Goal: Find specific page/section: Find specific page/section

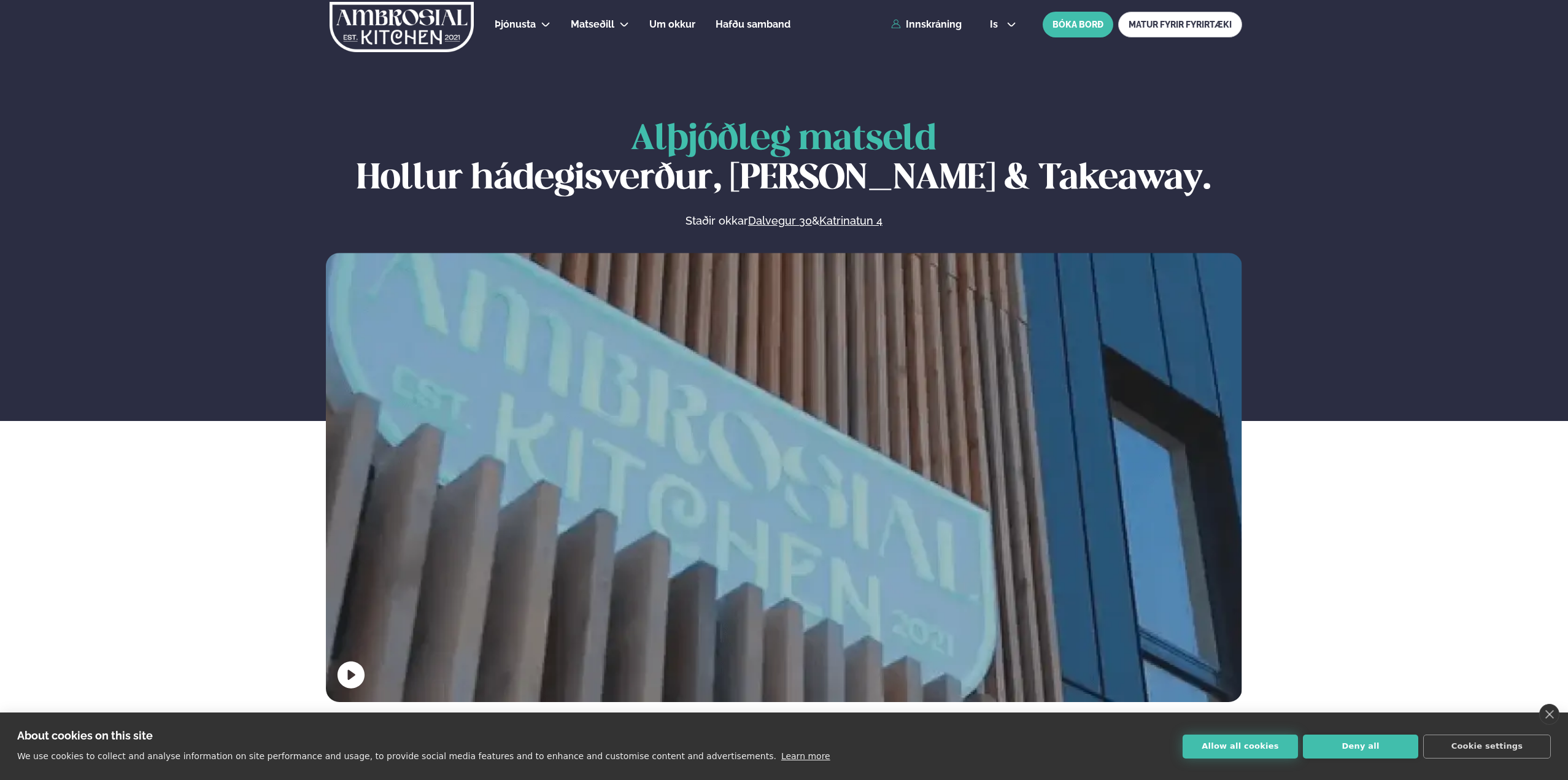
click at [1250, 750] on button "Allow all cookies" at bounding box center [1240, 747] width 115 height 24
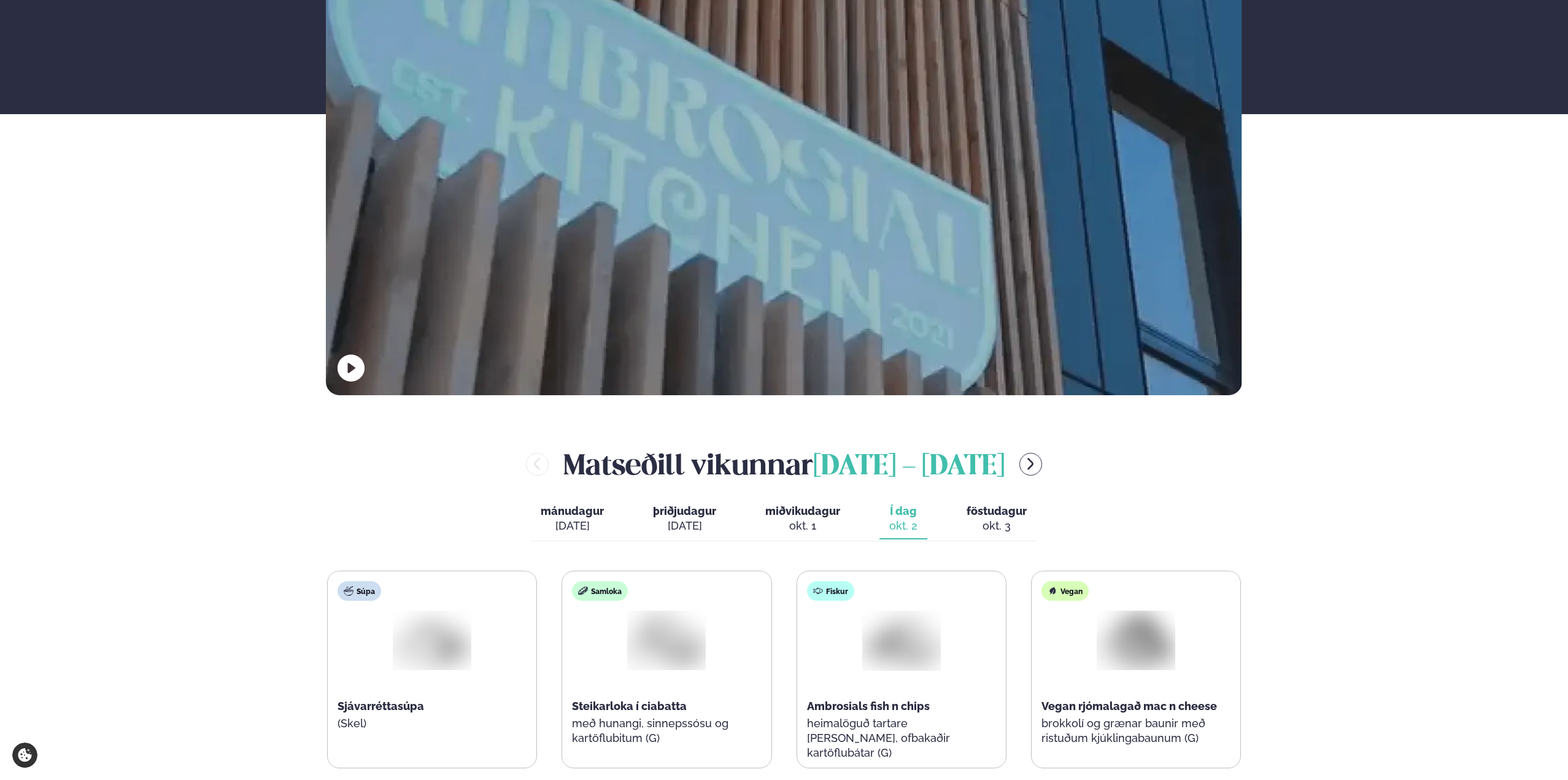
scroll to position [613, 0]
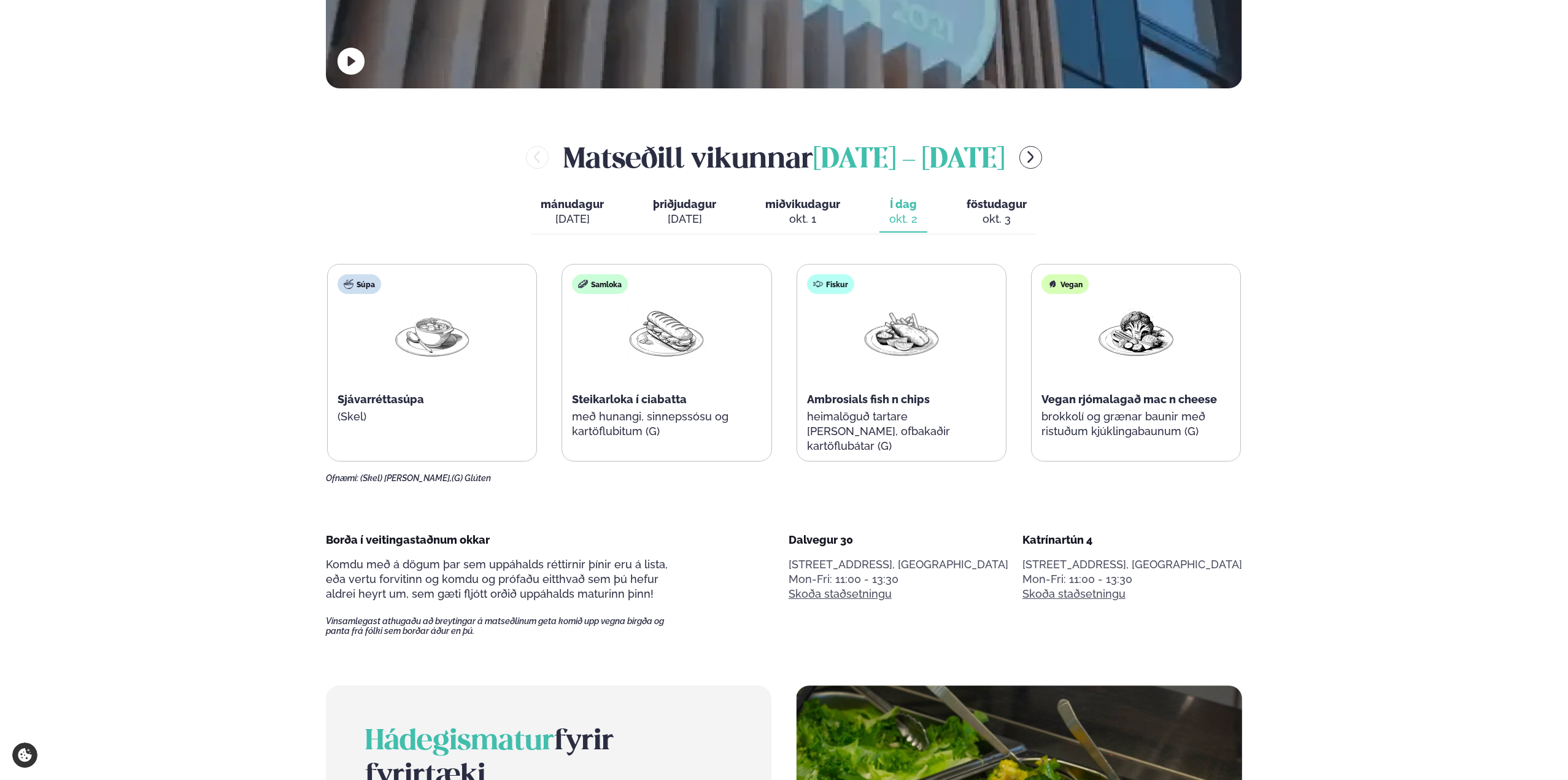
click at [588, 212] on div "[DATE]" at bounding box center [572, 219] width 63 height 15
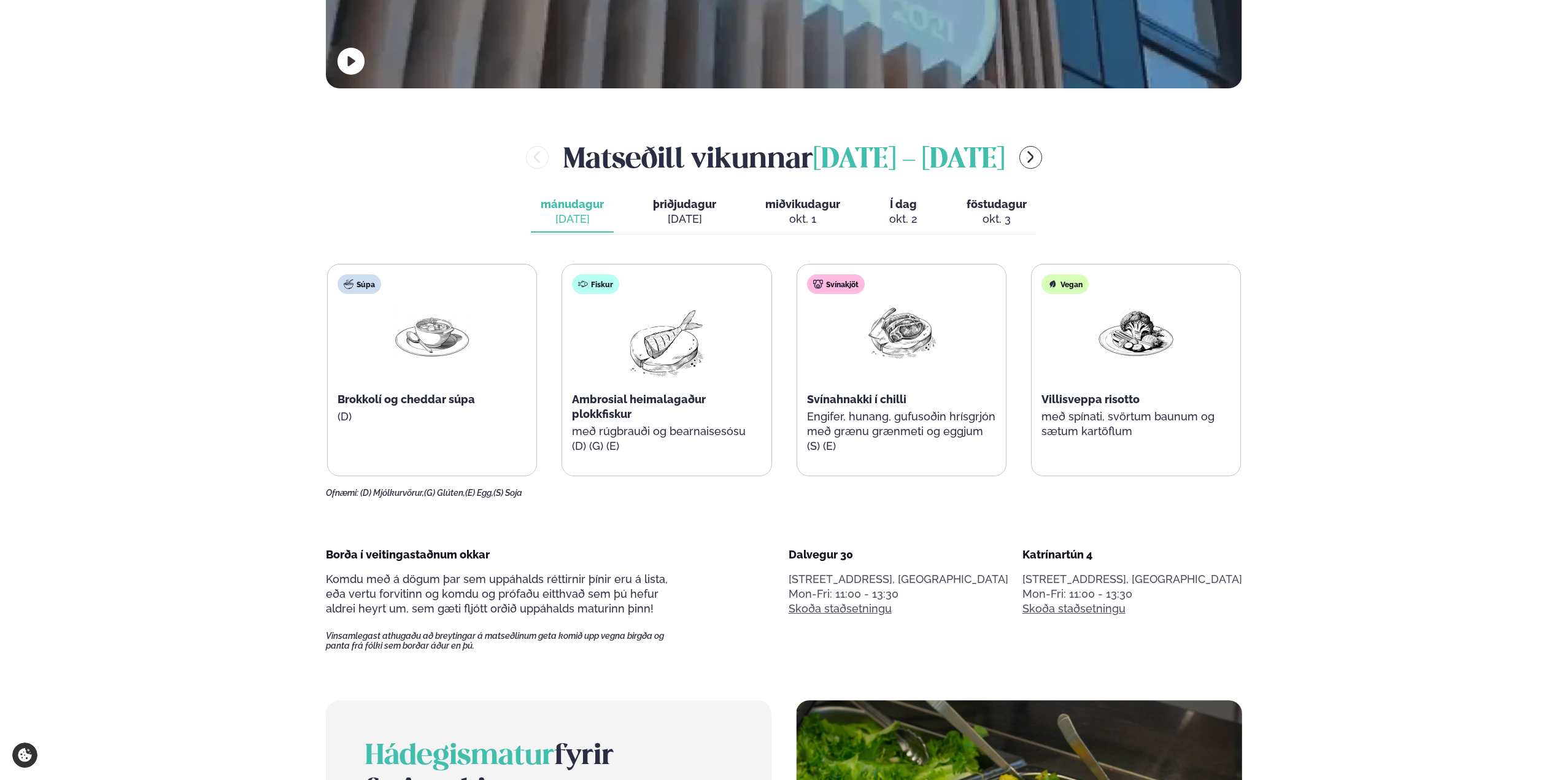
click at [700, 206] on span "þriðjudagur" at bounding box center [684, 204] width 63 height 13
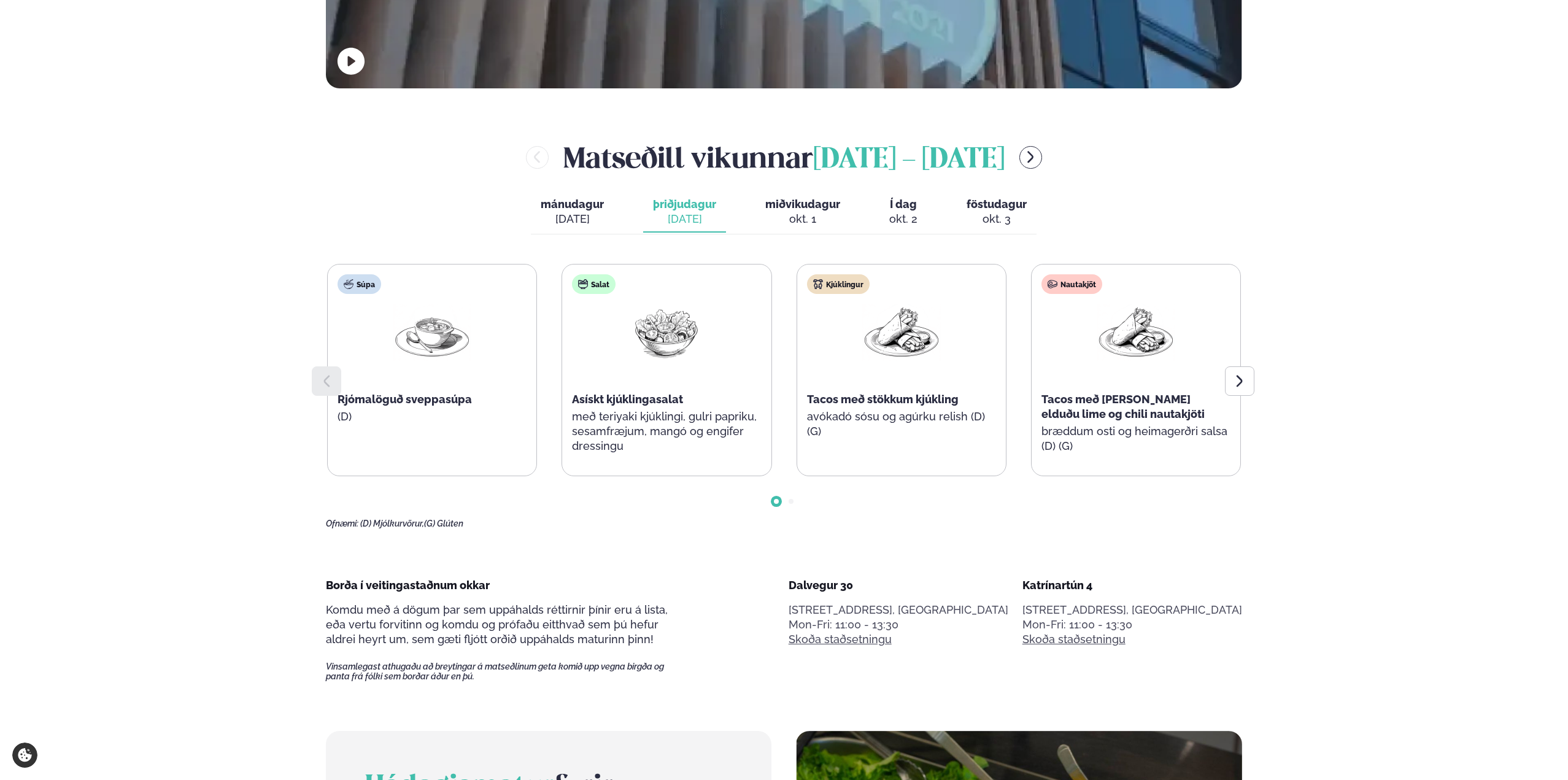
click at [797, 213] on div "okt. 1" at bounding box center [803, 219] width 75 height 15
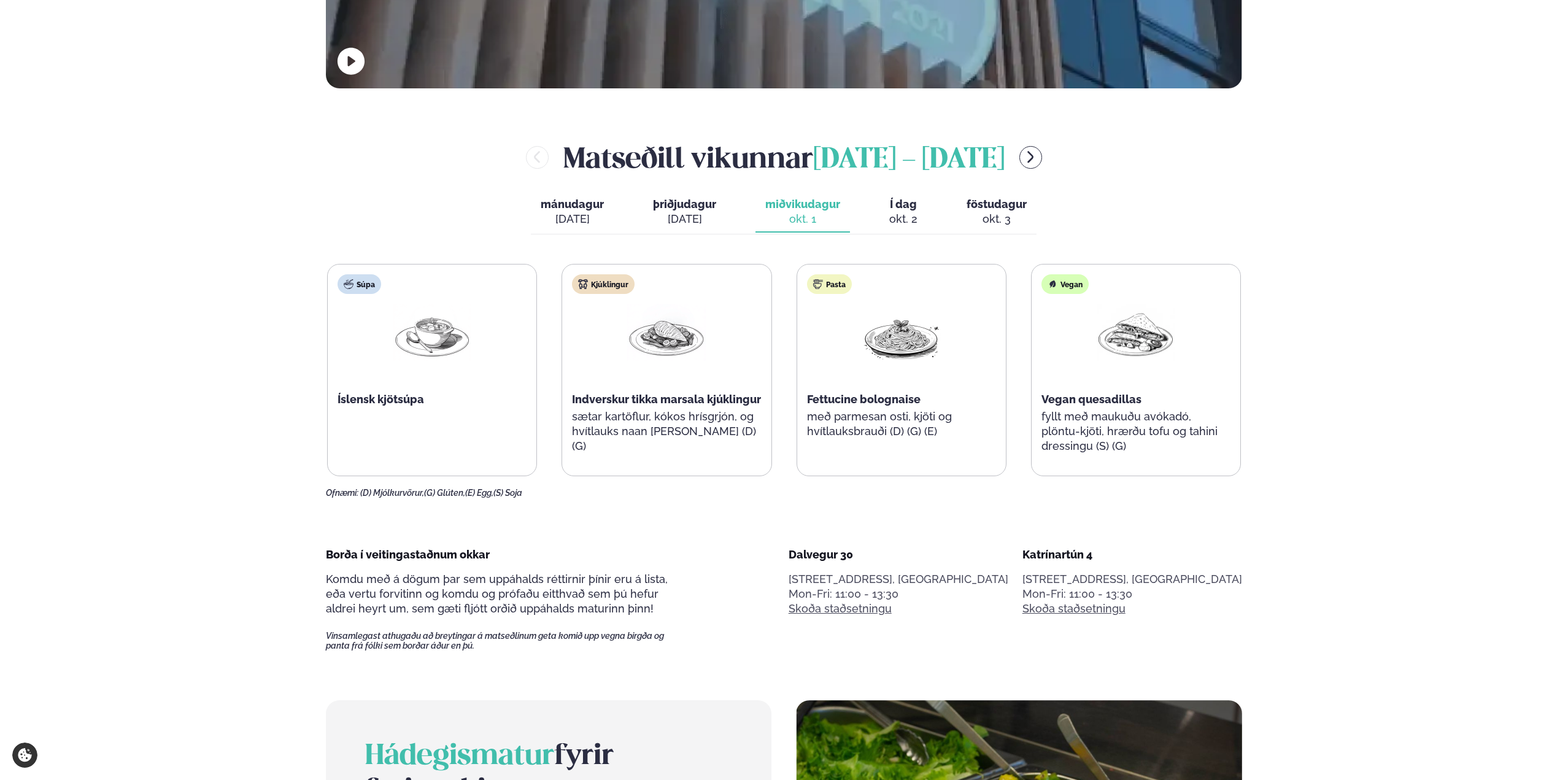
click at [894, 208] on span "Í dag" at bounding box center [904, 204] width 28 height 15
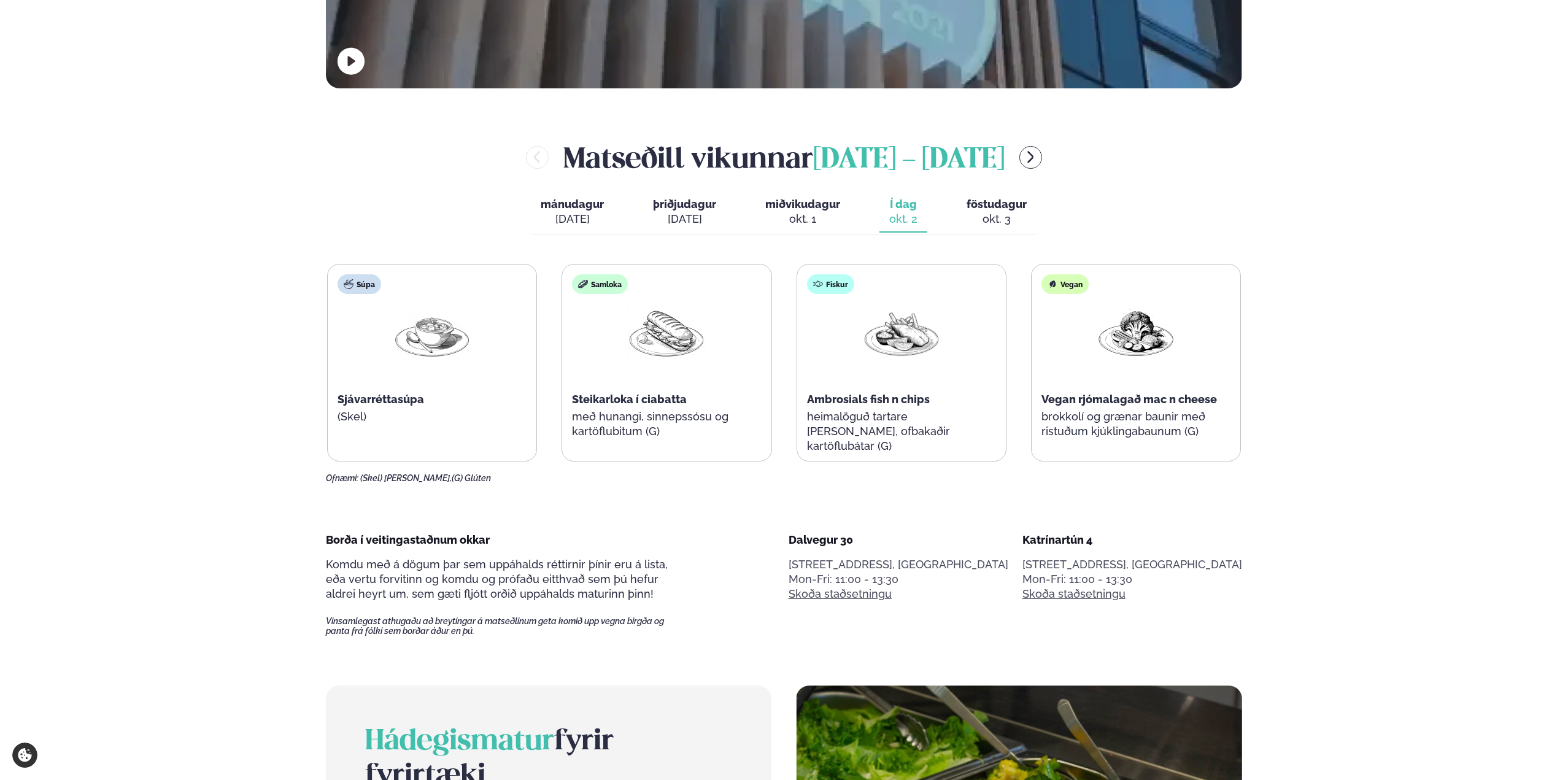
click at [987, 209] on span "föstudagur" at bounding box center [997, 204] width 60 height 13
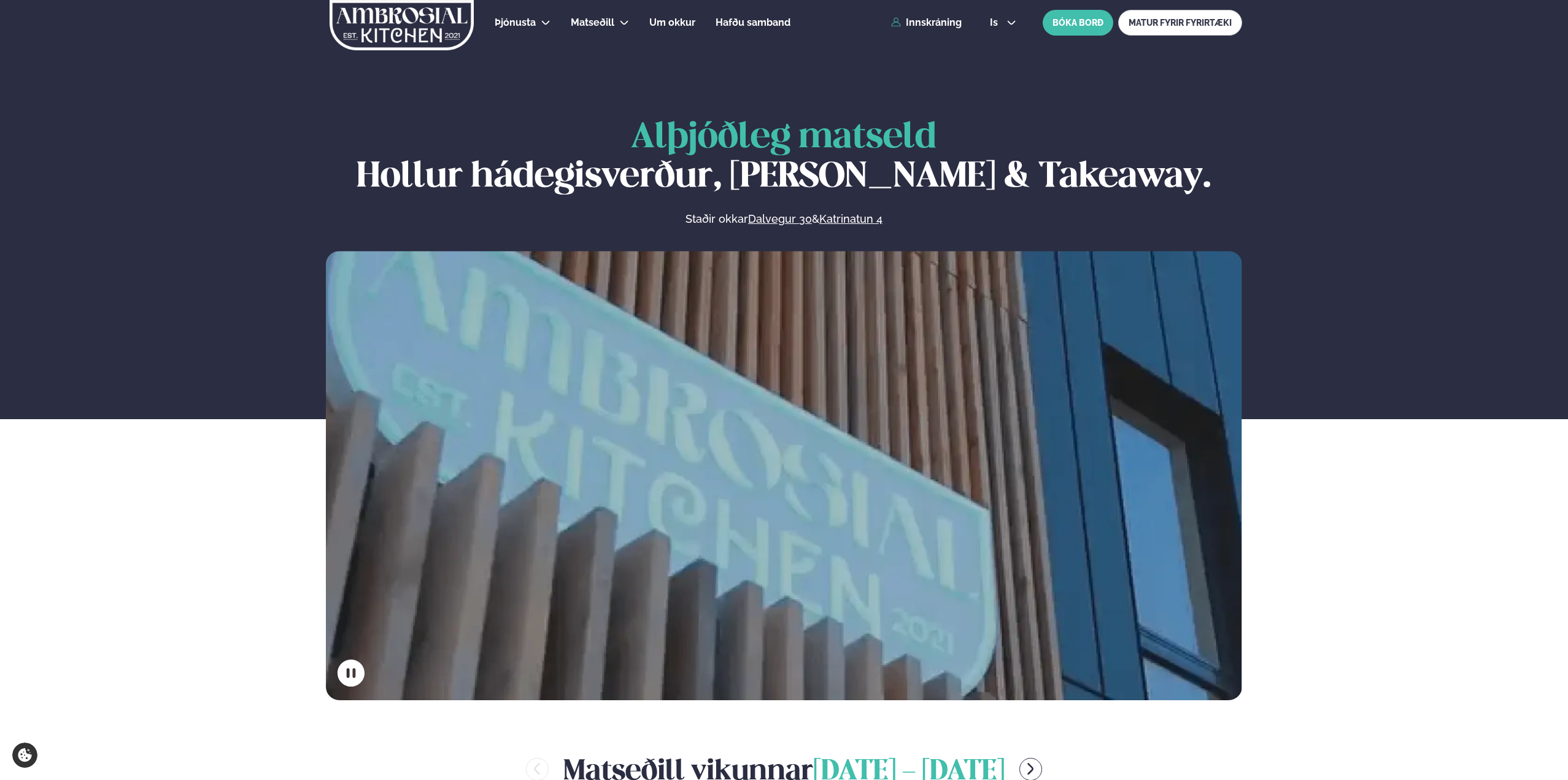
scroll to position [0, 0]
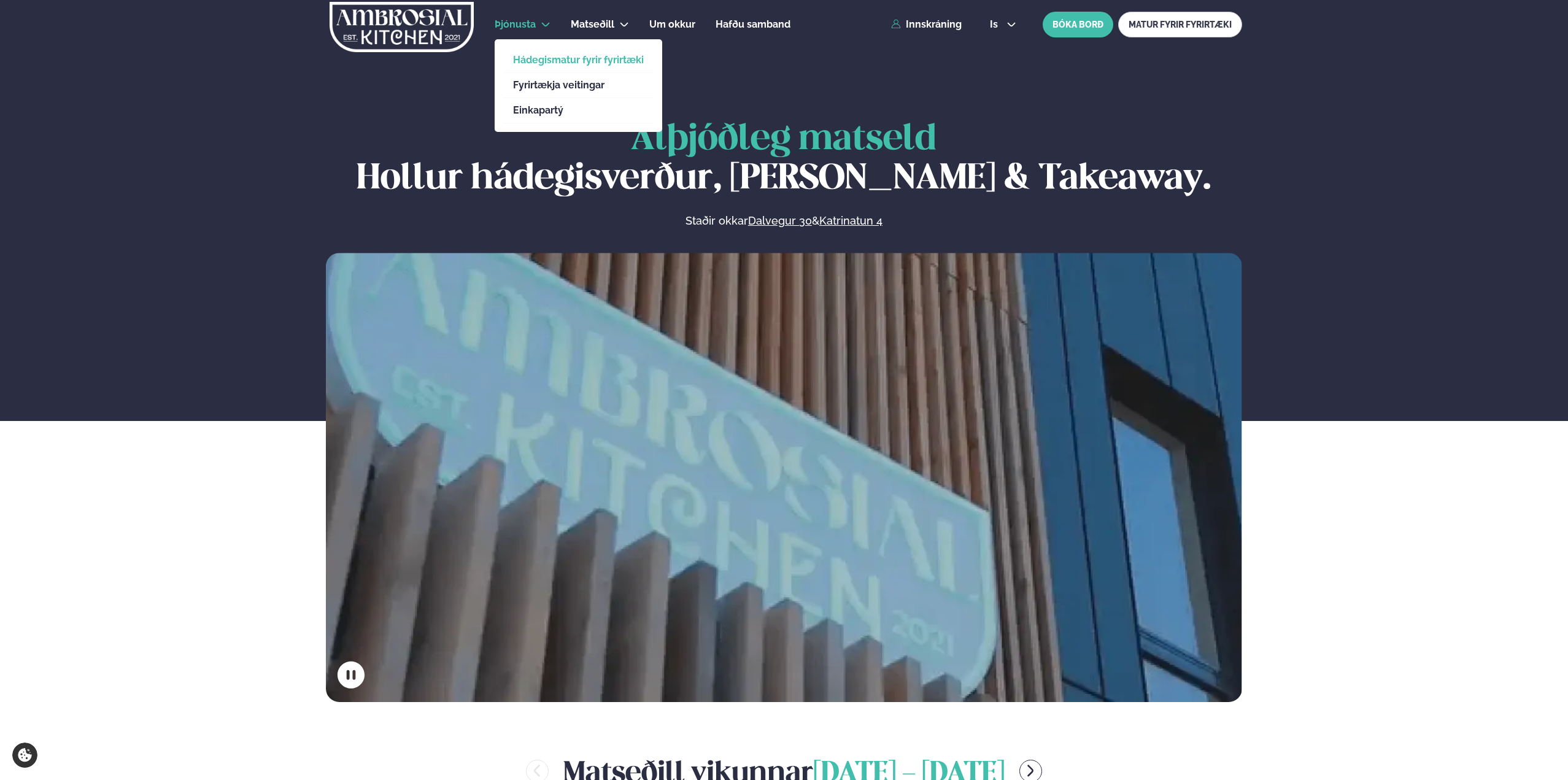
click at [527, 57] on link "Hádegismatur fyrir fyrirtæki" at bounding box center [579, 59] width 131 height 10
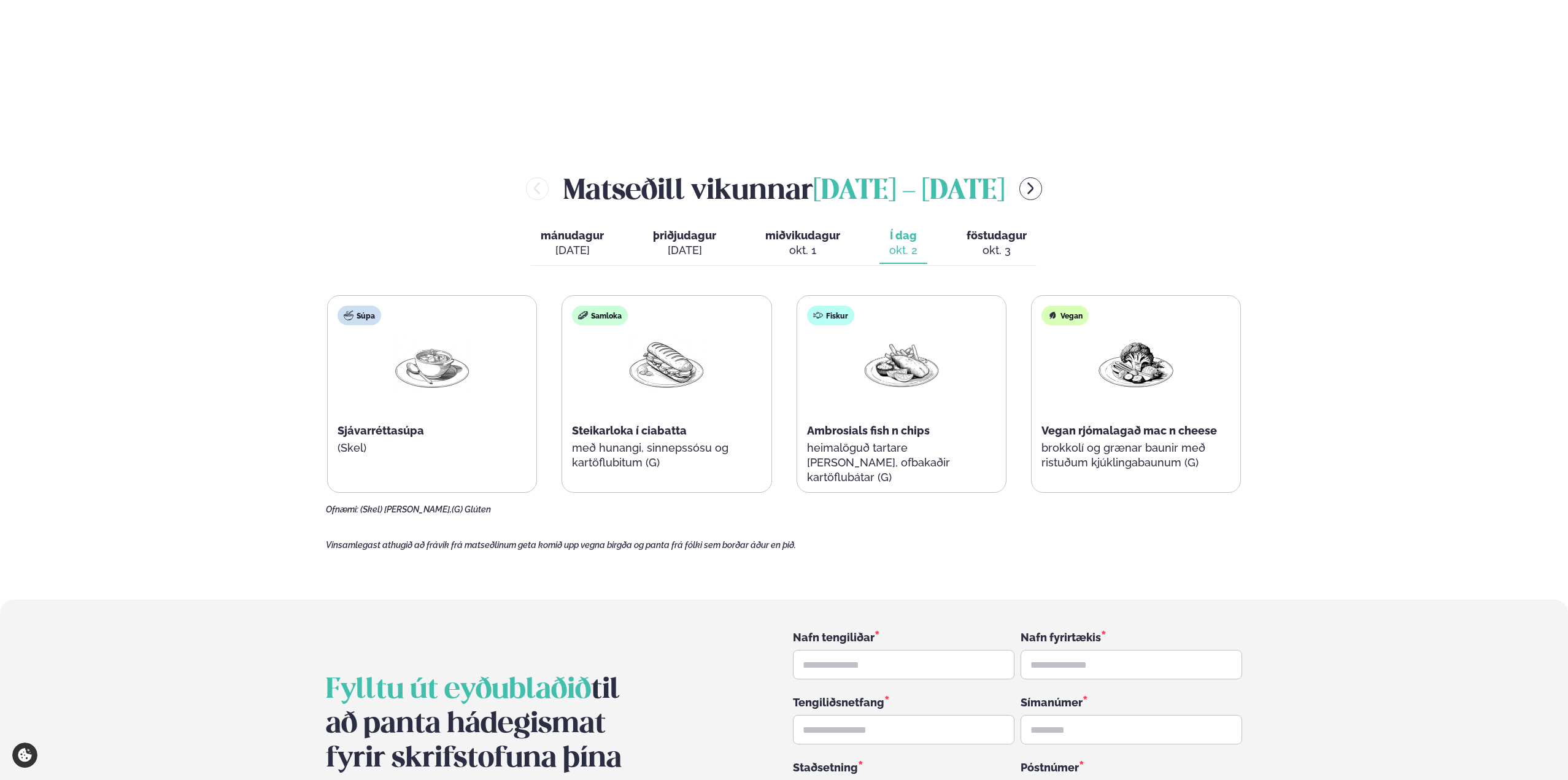
scroll to position [1427, 0]
